Goal: Transaction & Acquisition: Purchase product/service

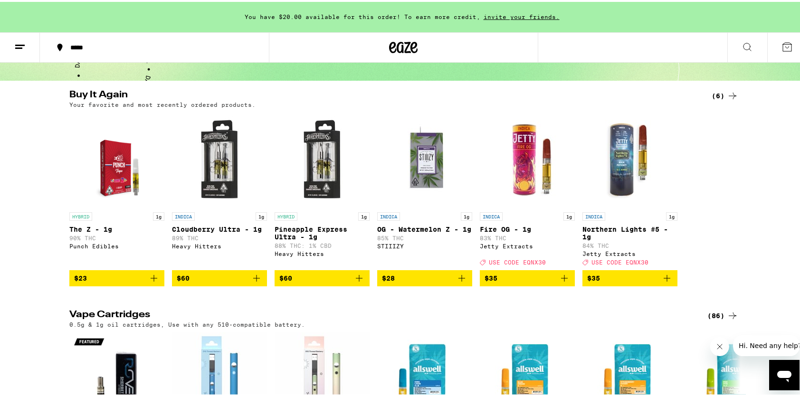
scroll to position [142, 0]
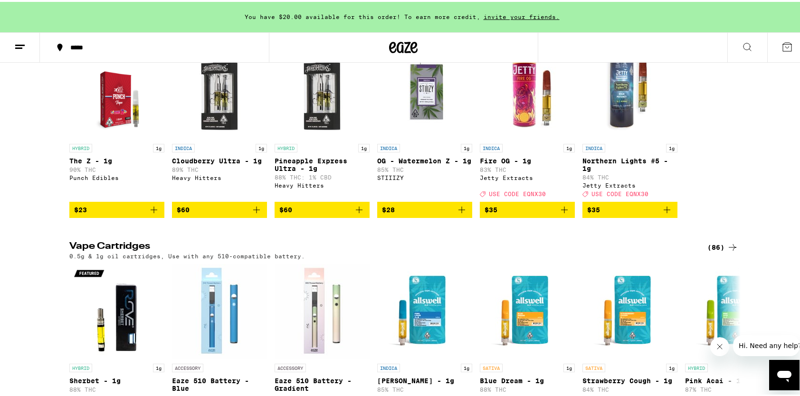
click at [711, 249] on div "(86)" at bounding box center [722, 245] width 31 height 11
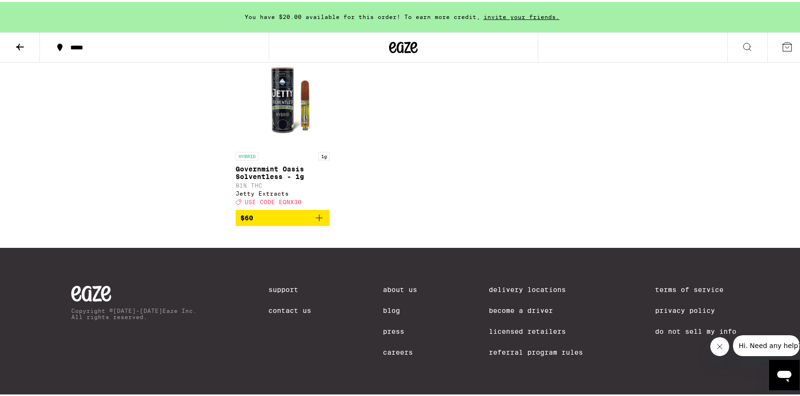
scroll to position [3200, 0]
